Goal: Information Seeking & Learning: Find specific fact

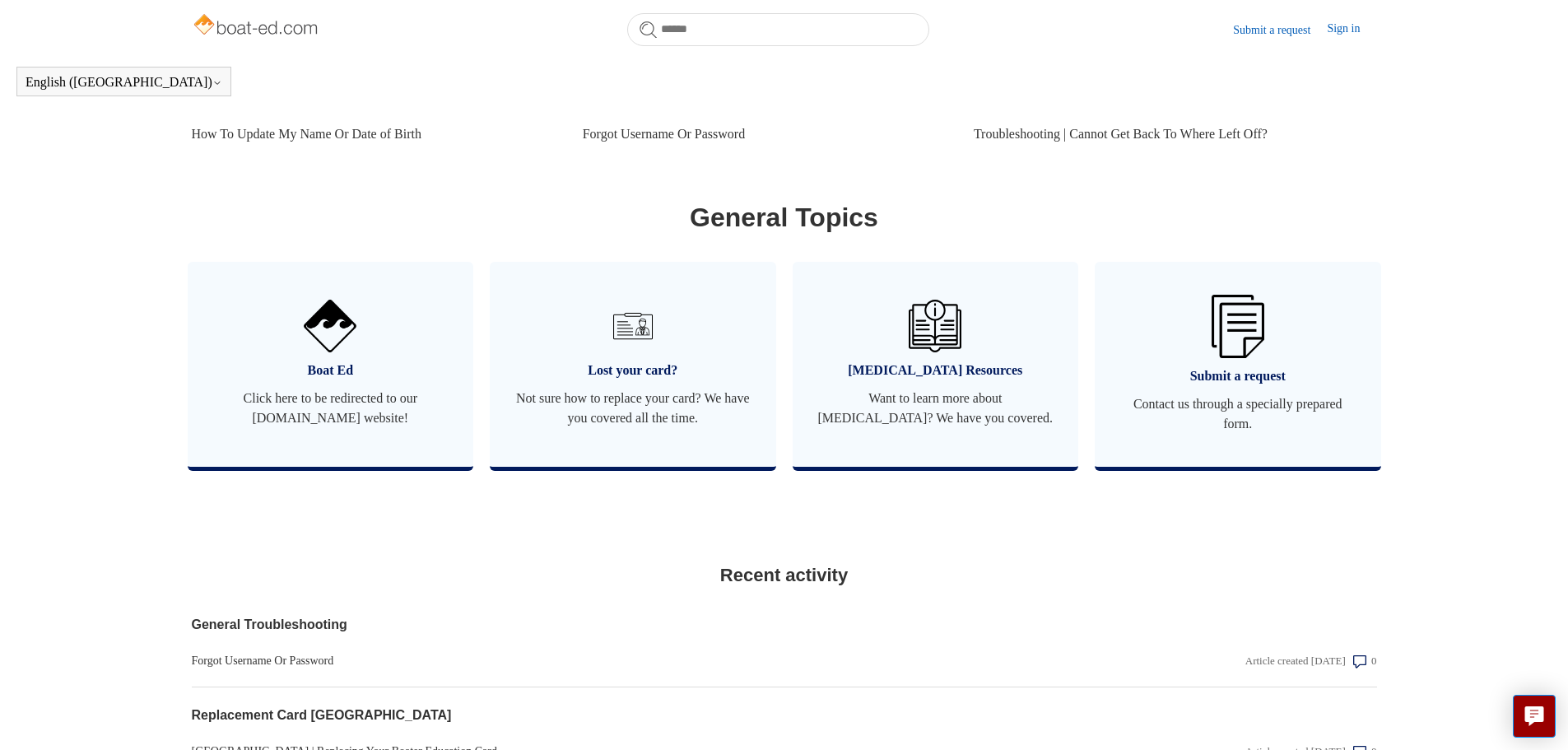
scroll to position [859, 0]
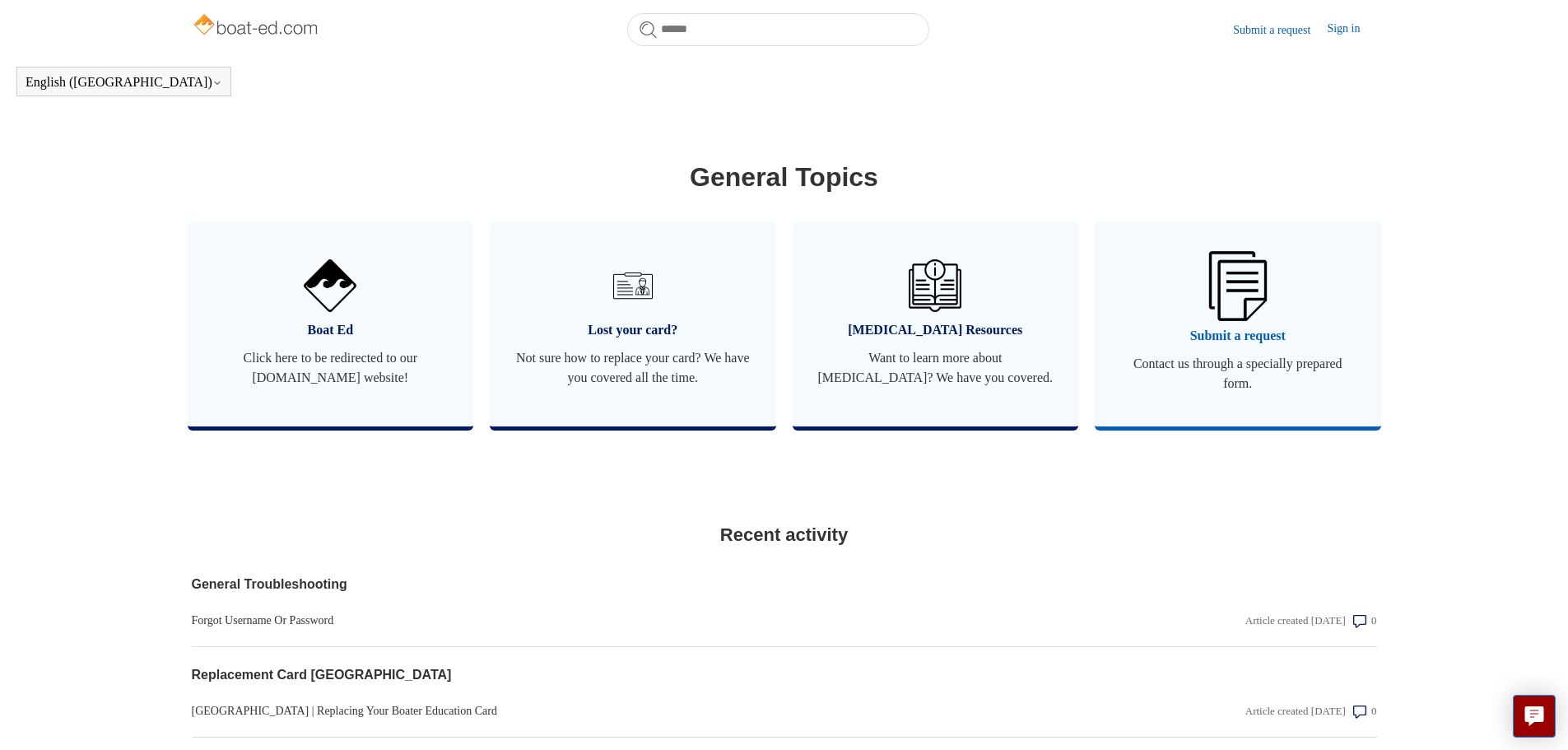
click at [1271, 346] on span "Submit a request" at bounding box center [1237, 335] width 237 height 20
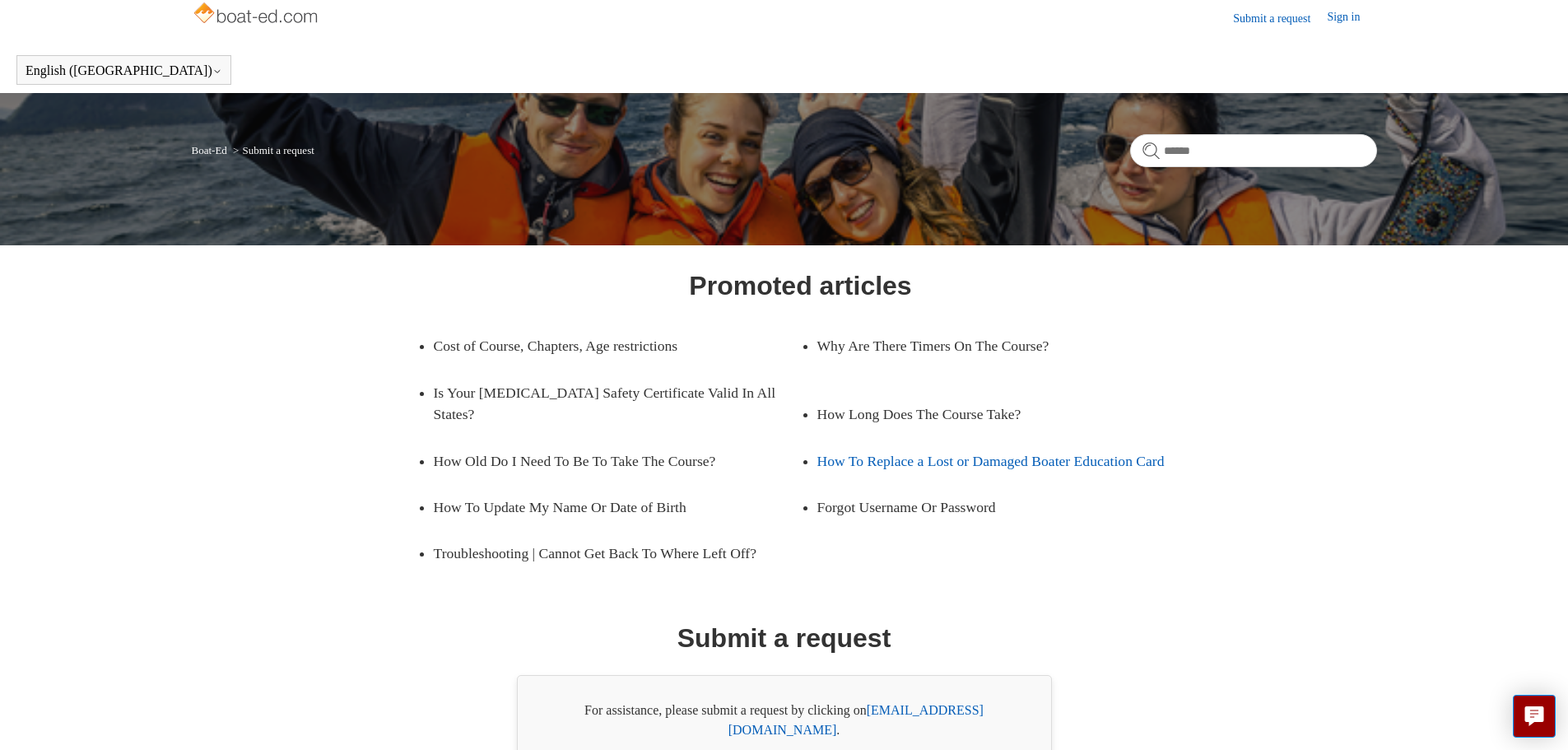
scroll to position [94, 0]
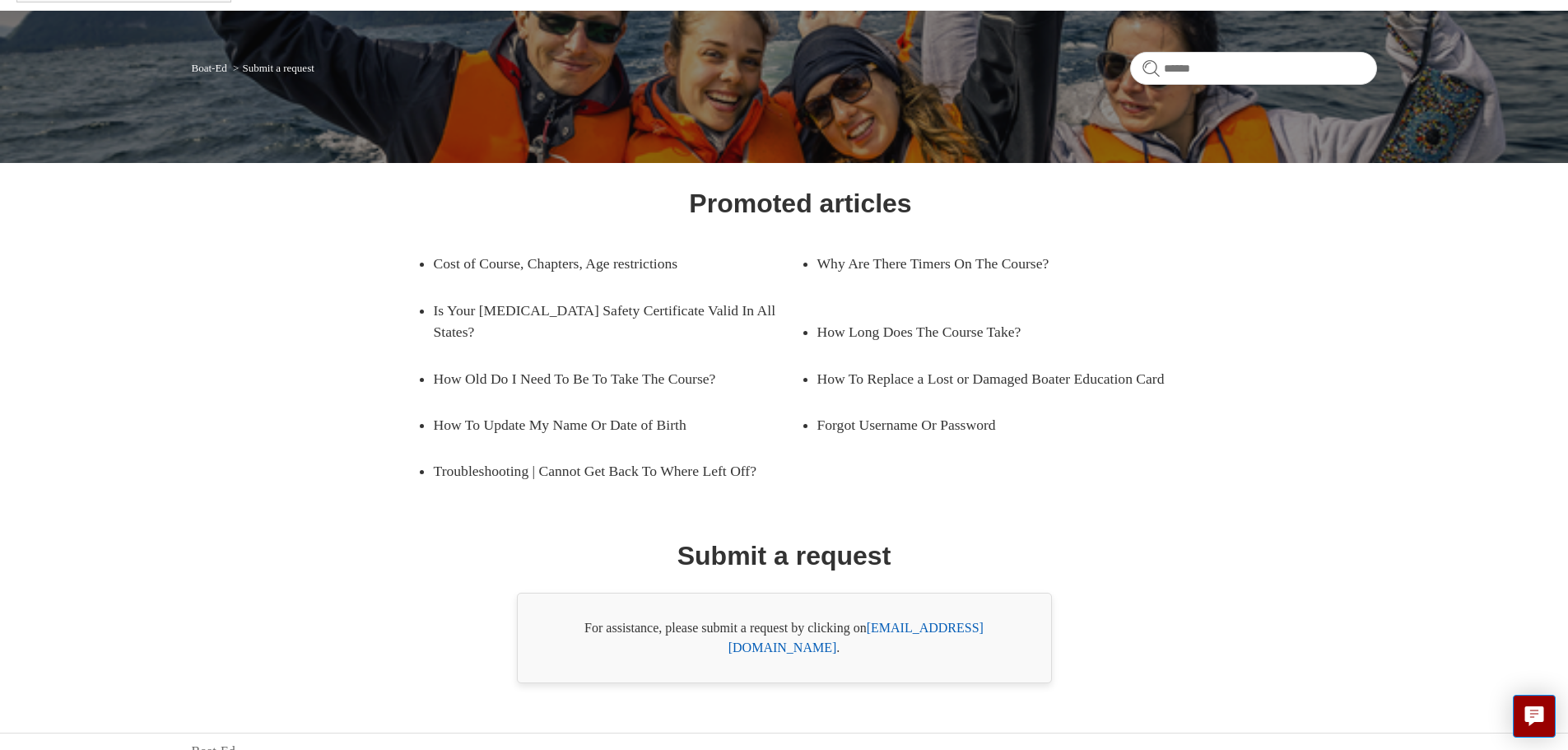
click at [906, 629] on link "[EMAIL_ADDRESS][DOMAIN_NAME]" at bounding box center [856, 637] width 256 height 34
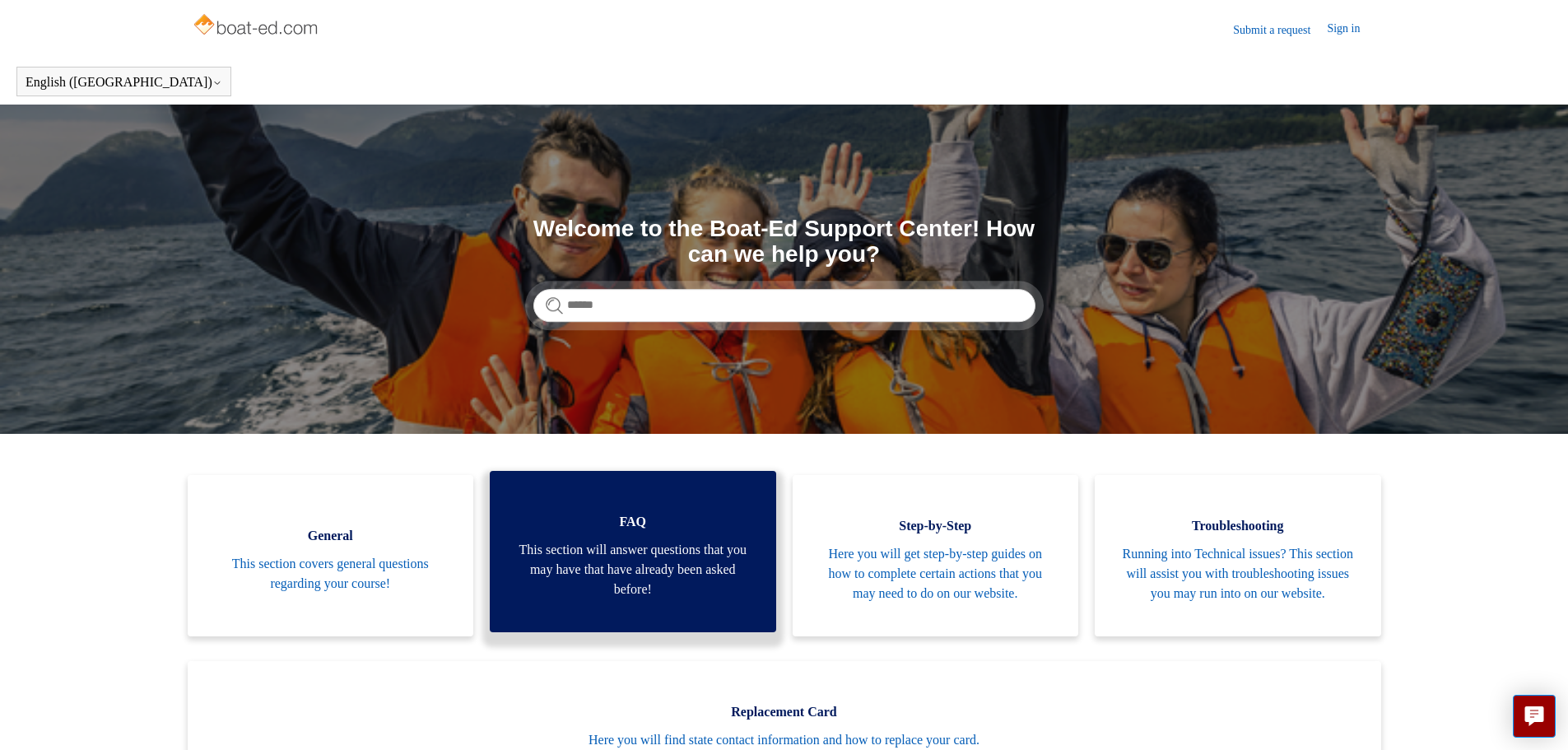
click at [626, 547] on link "FAQ This section will answer questions that you may have that have already been…" at bounding box center [633, 551] width 286 height 161
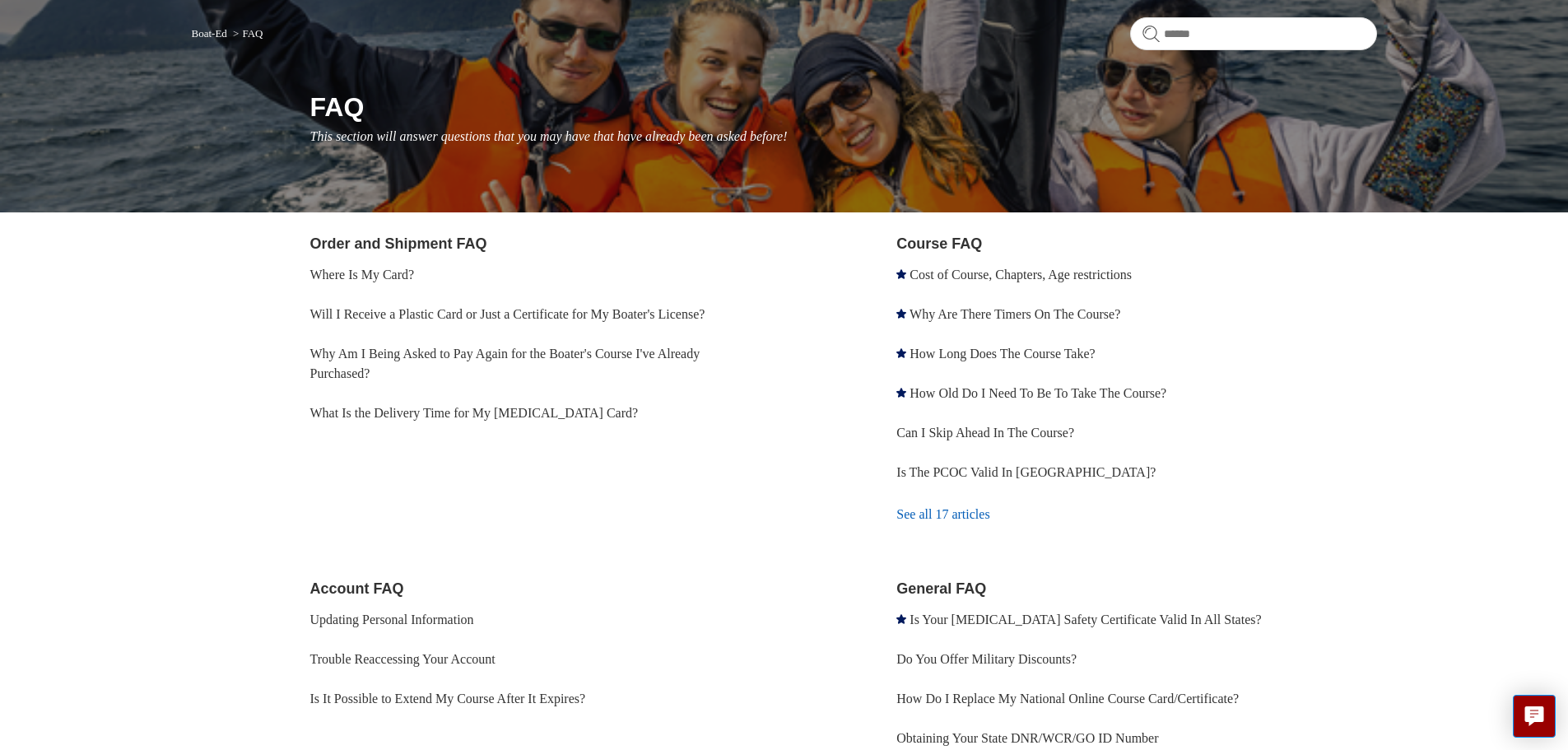
scroll to position [165, 0]
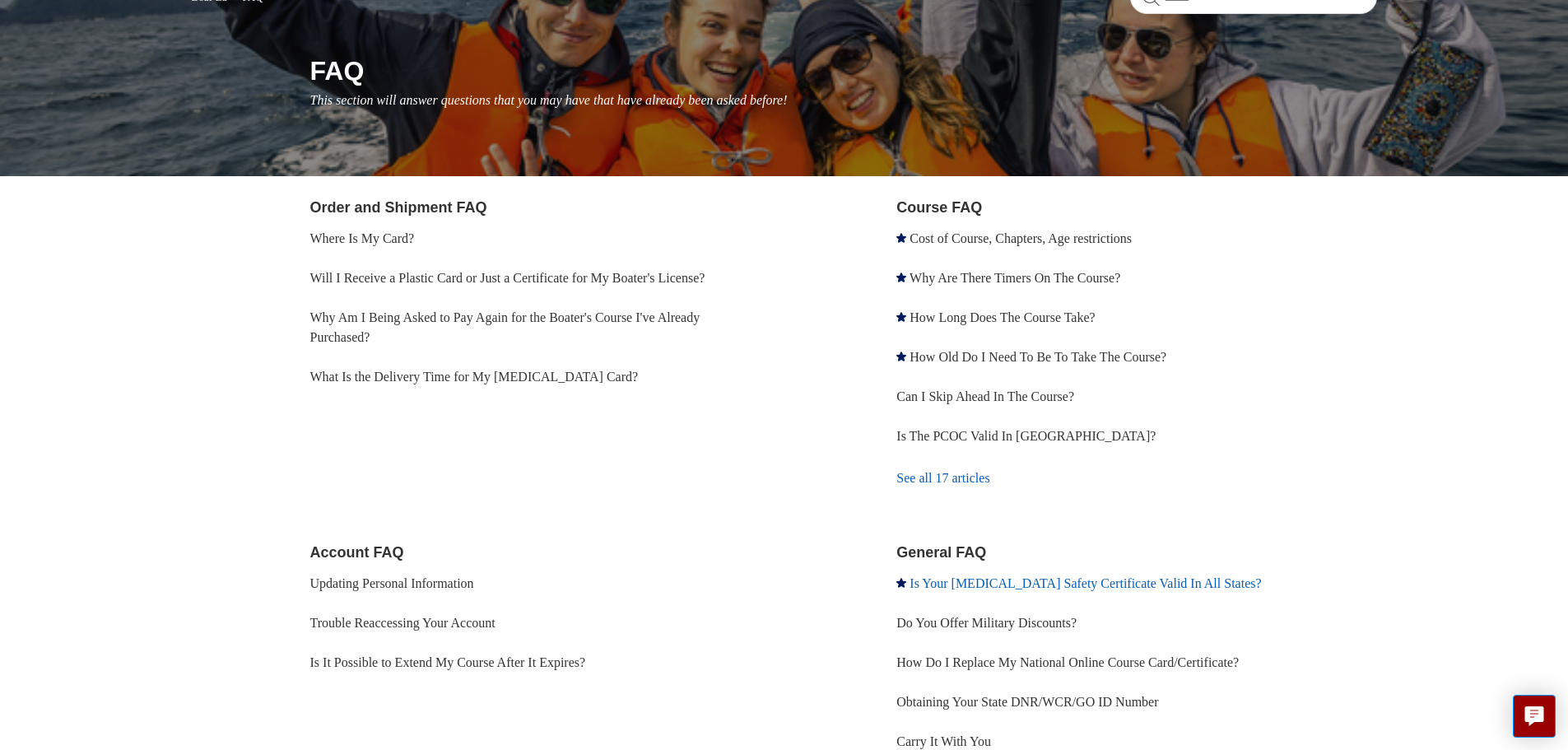
click at [948, 584] on link "Is Your [MEDICAL_DATA] Safety Certificate Valid In All States?" at bounding box center [1085, 583] width 352 height 14
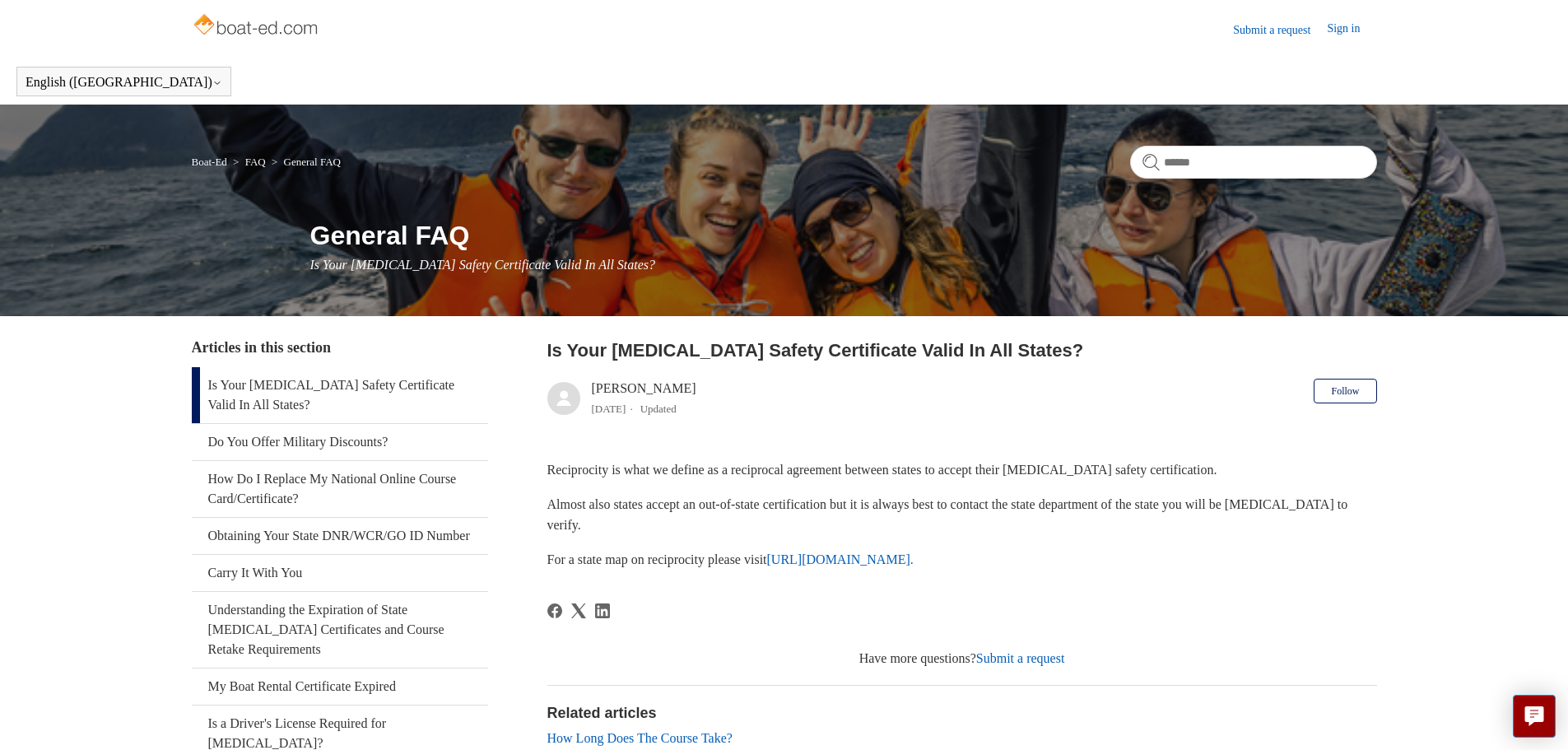
click at [893, 565] on link "[URL][DOMAIN_NAME]." at bounding box center [840, 559] width 146 height 14
